Goal: Check status: Check status

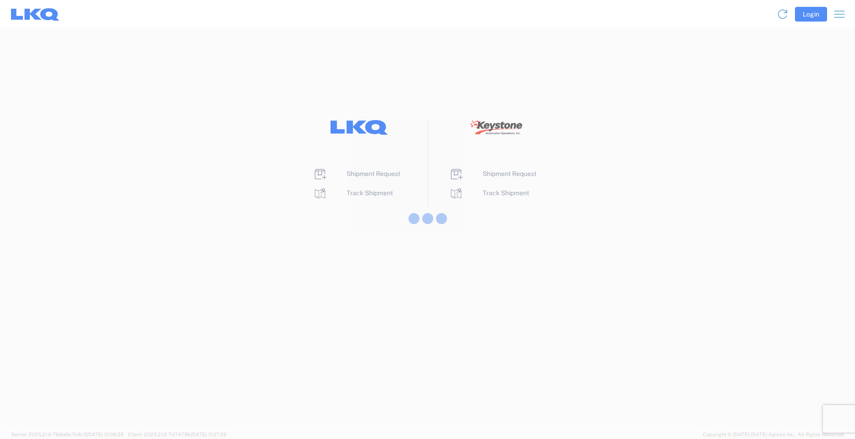
click at [367, 196] on div at bounding box center [427, 219] width 855 height 439
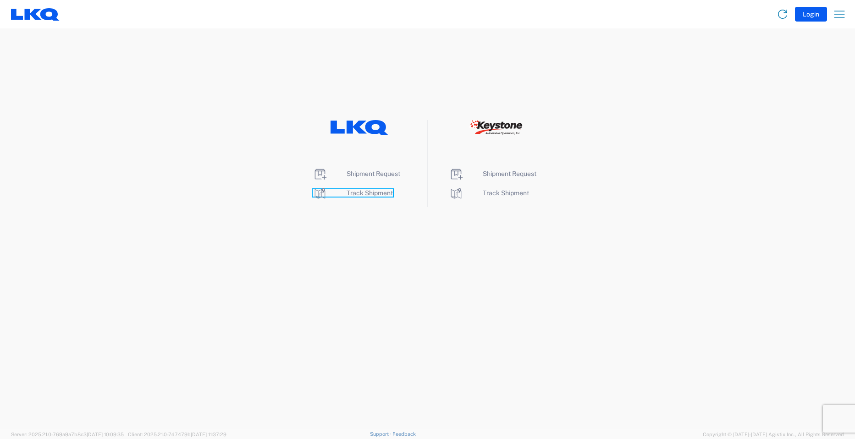
click at [368, 195] on span "Track Shipment" at bounding box center [370, 192] width 46 height 7
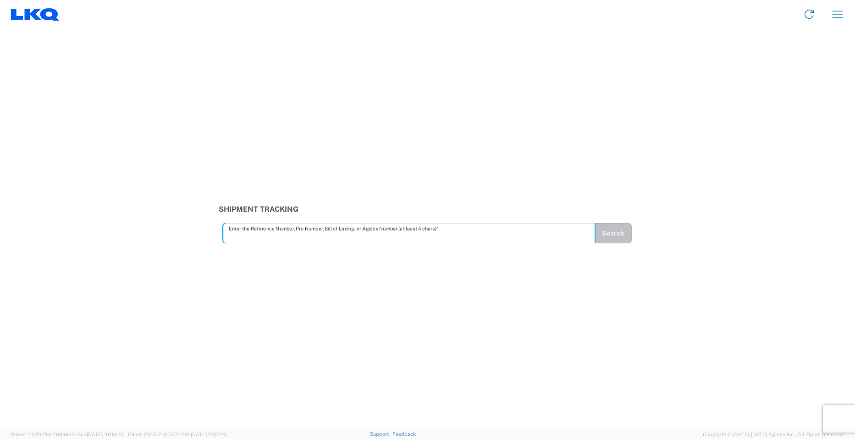
click at [278, 235] on input "text" at bounding box center [409, 234] width 361 height 16
click at [621, 233] on button "Search" at bounding box center [613, 233] width 38 height 20
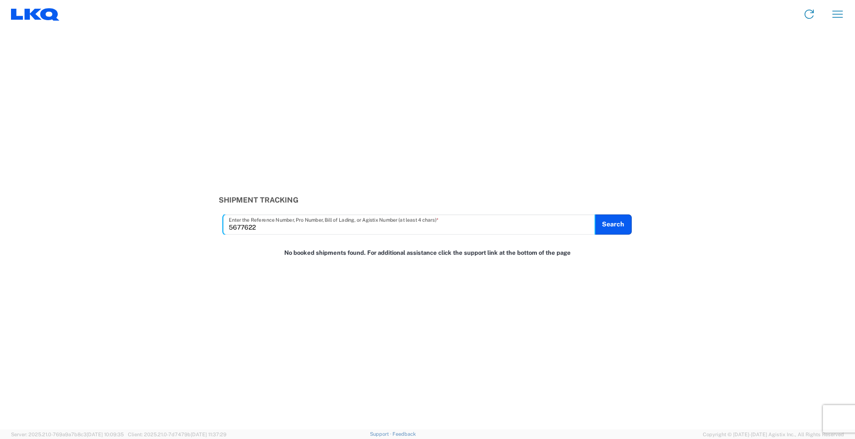
click at [270, 224] on input "5677622" at bounding box center [409, 224] width 361 height 16
type input "56776222"
click at [615, 231] on button "Search" at bounding box center [613, 225] width 38 height 20
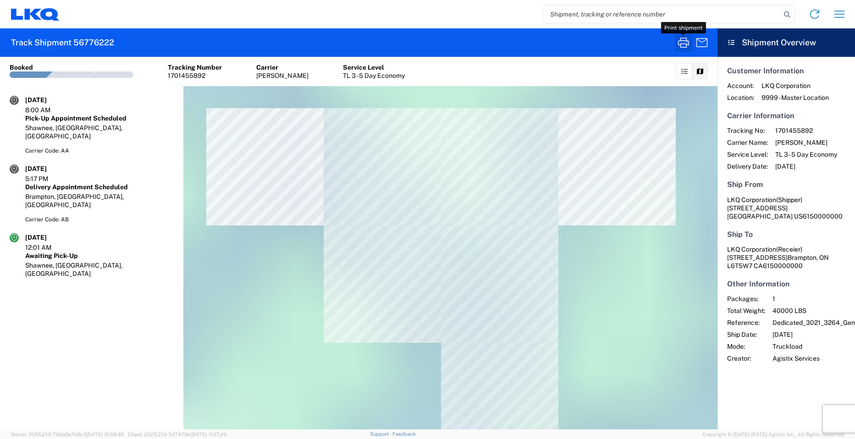
click at [684, 44] on icon "button" at bounding box center [683, 42] width 15 height 15
